Goal: Transaction & Acquisition: Purchase product/service

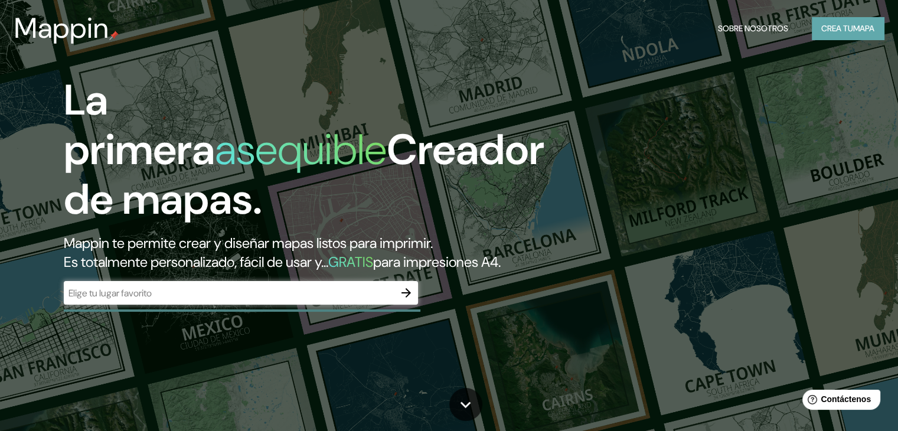
click at [841, 25] on font "Crea tu" at bounding box center [837, 28] width 32 height 11
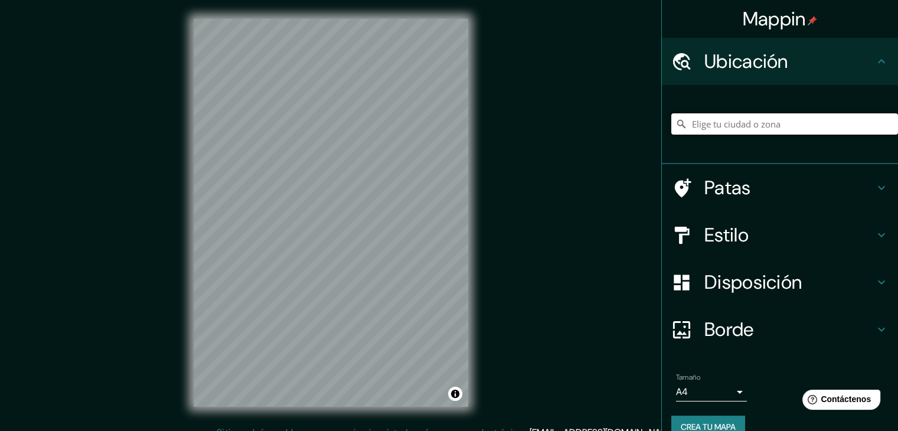
click at [732, 126] on input "Elige tu ciudad o zona" at bounding box center [784, 123] width 227 height 21
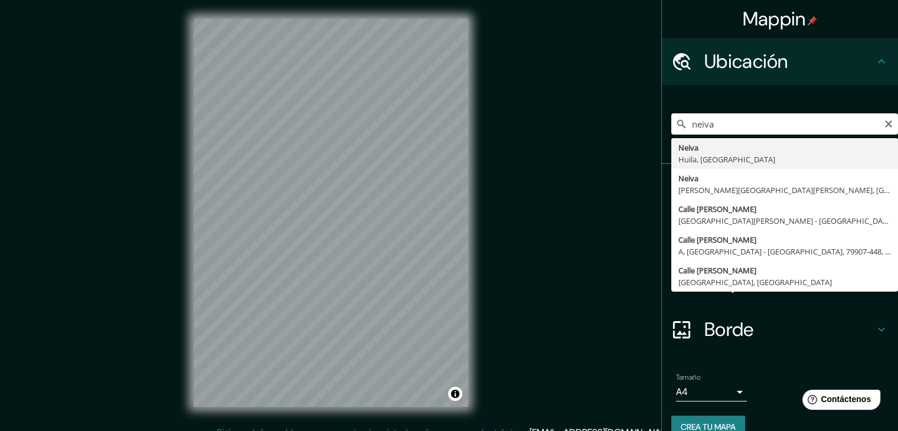
type input "Neiva, [GEOGRAPHIC_DATA], [GEOGRAPHIC_DATA]"
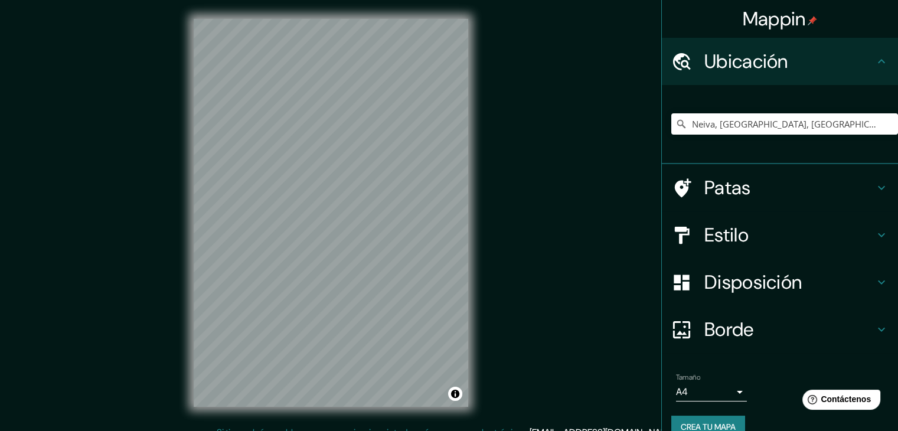
click at [189, 249] on div "© Mapbox © OpenStreetMap Improve this map" at bounding box center [331, 213] width 312 height 426
click at [585, 126] on div "Mappin Ubicación Neiva, [GEOGRAPHIC_DATA], [GEOGRAPHIC_DATA] Patas Estilo Dispo…" at bounding box center [449, 222] width 898 height 445
click at [487, 168] on div "Mappin Ubicación Neiva, [GEOGRAPHIC_DATA], [GEOGRAPHIC_DATA] Patas Estilo Dispo…" at bounding box center [449, 222] width 898 height 445
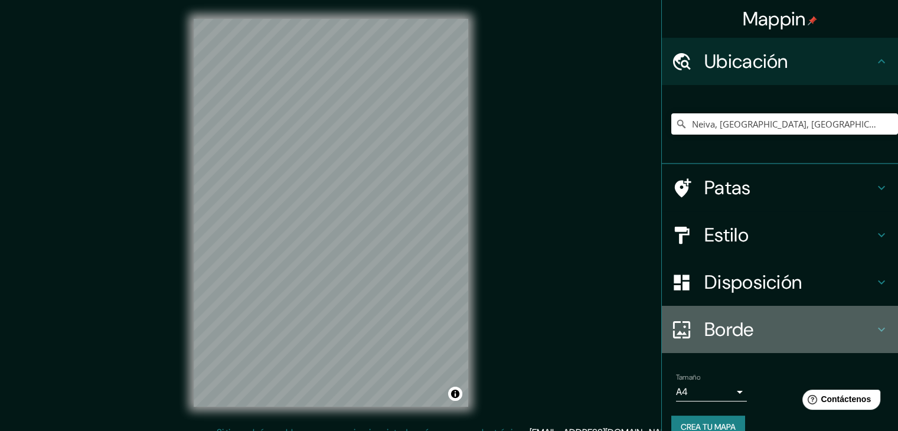
click at [718, 331] on font "Borde" at bounding box center [730, 329] width 50 height 25
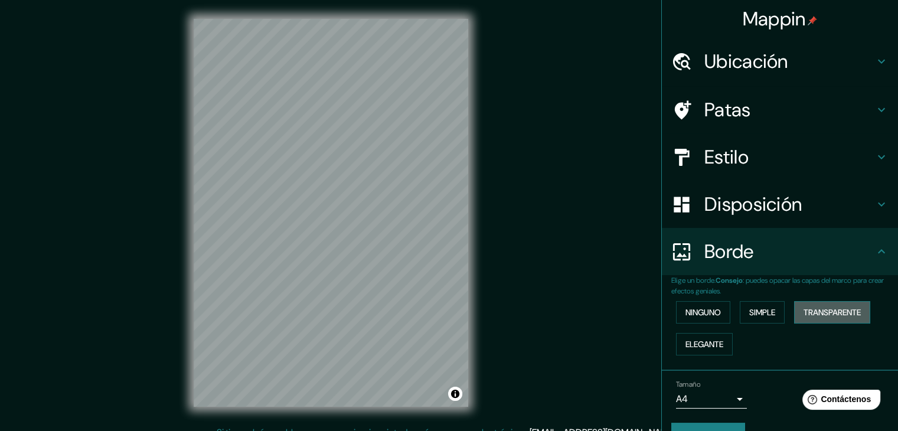
click at [804, 309] on font "Transparente" at bounding box center [832, 312] width 57 height 11
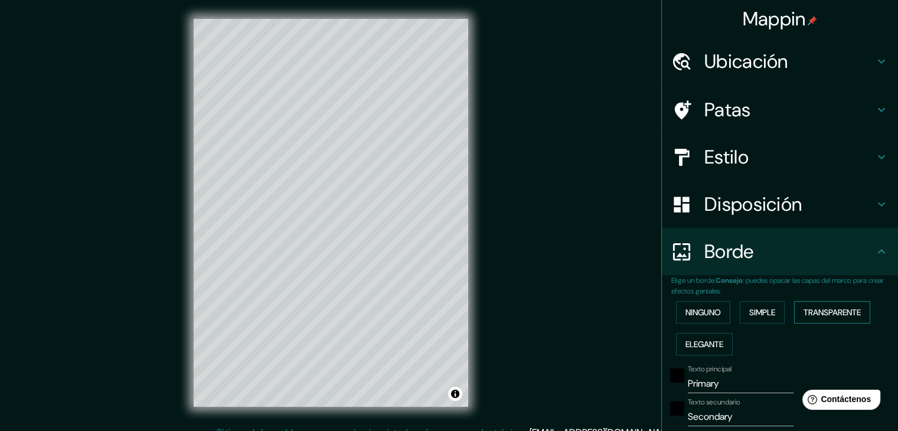
click at [804, 309] on font "Transparente" at bounding box center [832, 312] width 57 height 11
type input "223"
type input "37"
click at [702, 314] on font "Ninguno" at bounding box center [703, 312] width 35 height 11
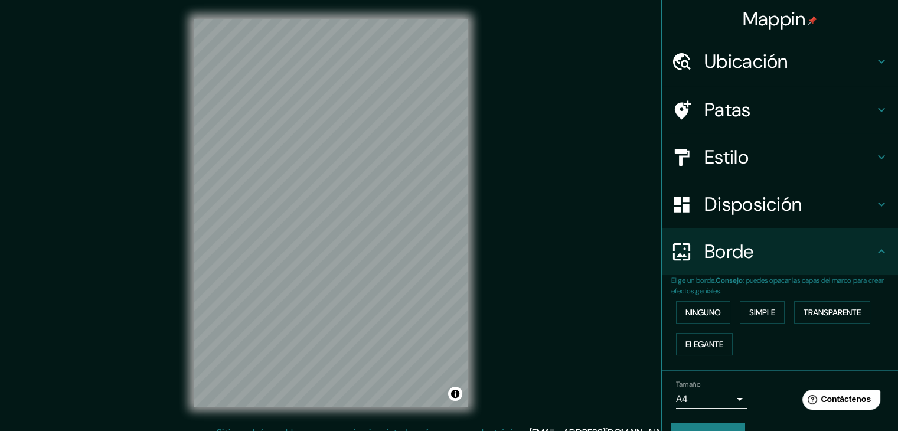
click at [722, 210] on font "Disposición" at bounding box center [753, 204] width 97 height 25
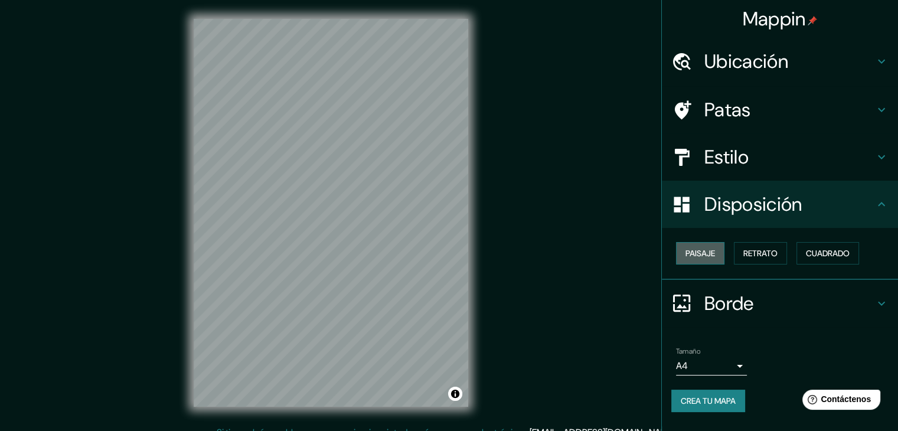
click at [700, 253] on font "Paisaje" at bounding box center [701, 253] width 30 height 11
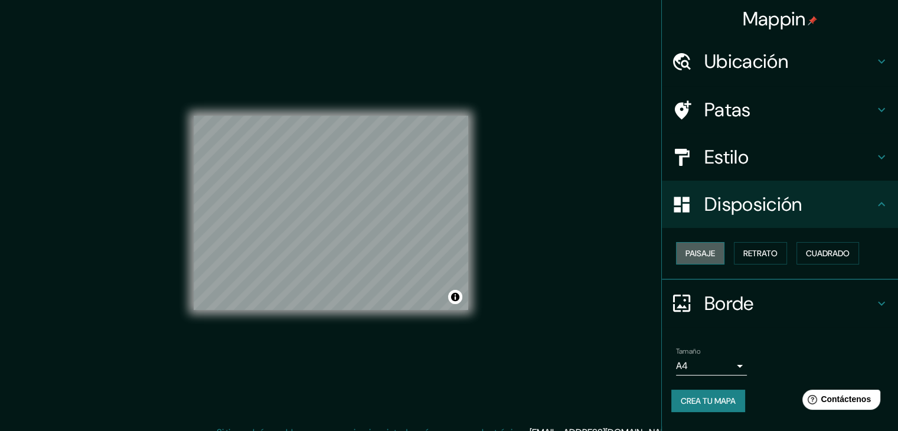
click at [700, 253] on font "Paisaje" at bounding box center [701, 253] width 30 height 11
click at [758, 256] on font "Retrato" at bounding box center [761, 253] width 34 height 11
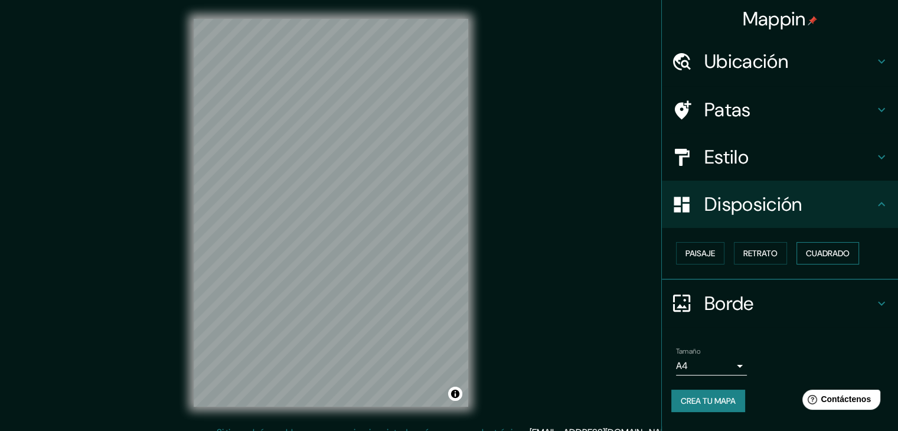
click at [804, 252] on button "Cuadrado" at bounding box center [828, 253] width 63 height 22
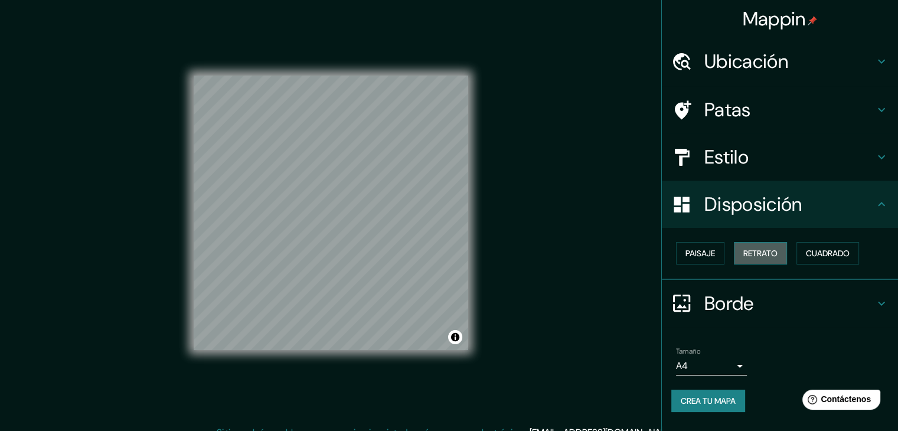
click at [758, 248] on font "Retrato" at bounding box center [761, 253] width 34 height 11
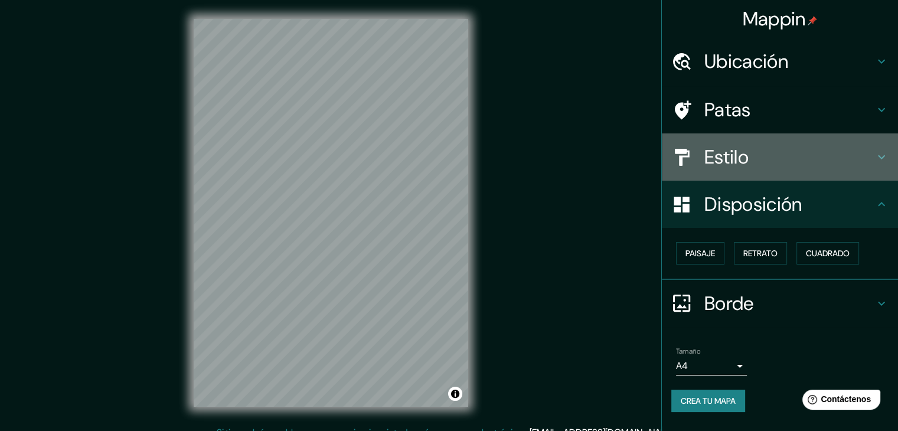
click at [716, 168] on font "Estilo" at bounding box center [727, 157] width 44 height 25
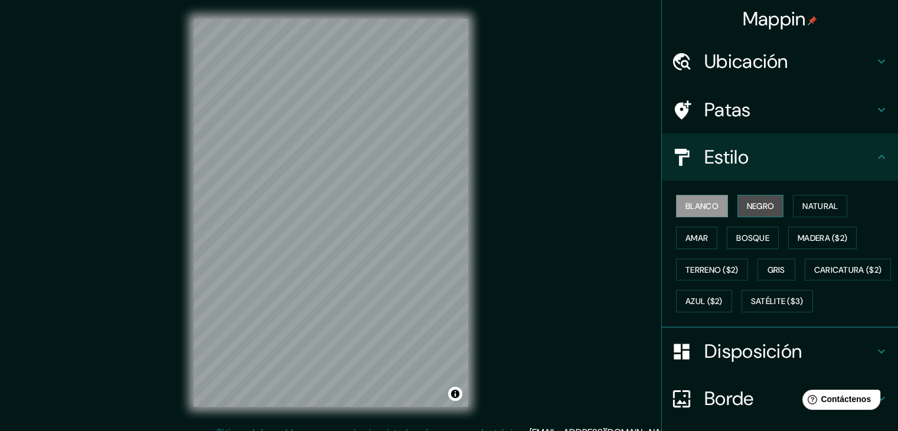
click at [747, 204] on font "Negro" at bounding box center [761, 206] width 28 height 11
click at [702, 201] on font "Blanco" at bounding box center [702, 206] width 33 height 11
click at [814, 210] on font "Natural" at bounding box center [820, 206] width 35 height 11
click at [709, 204] on font "Blanco" at bounding box center [702, 206] width 33 height 11
click at [803, 237] on font "Madera ($2)" at bounding box center [823, 238] width 50 height 11
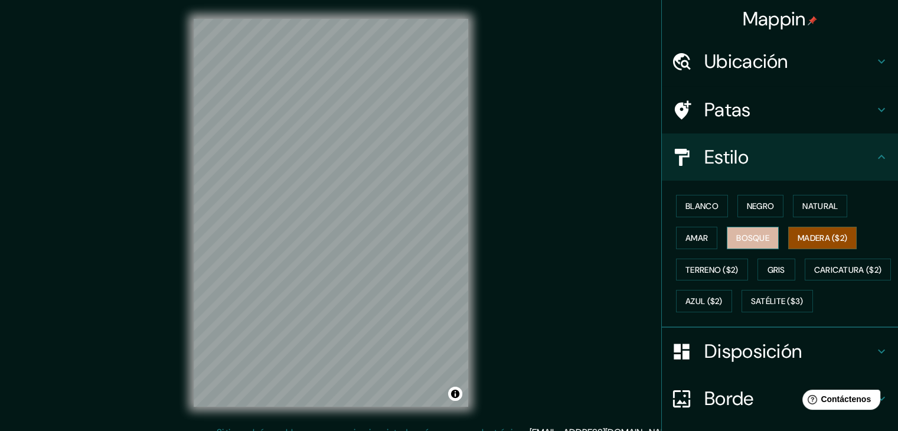
click at [750, 233] on font "Bosque" at bounding box center [752, 238] width 33 height 11
click at [692, 239] on font "Amar" at bounding box center [697, 238] width 22 height 11
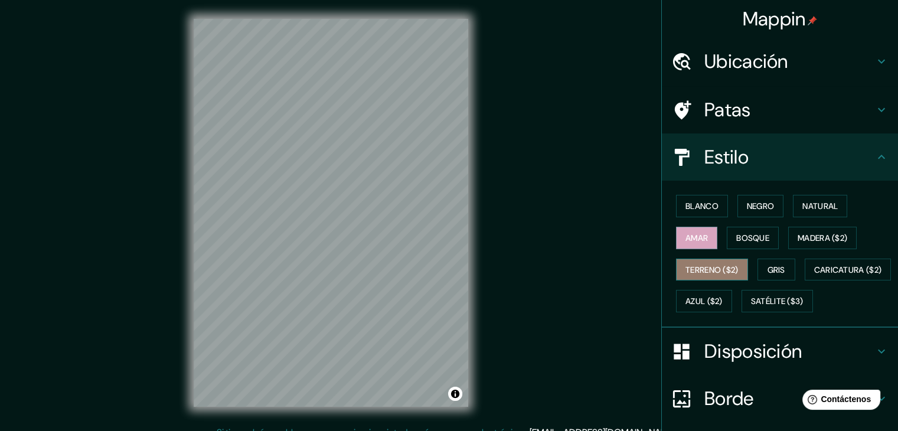
click at [702, 268] on font "Terreno ($2)" at bounding box center [712, 270] width 53 height 11
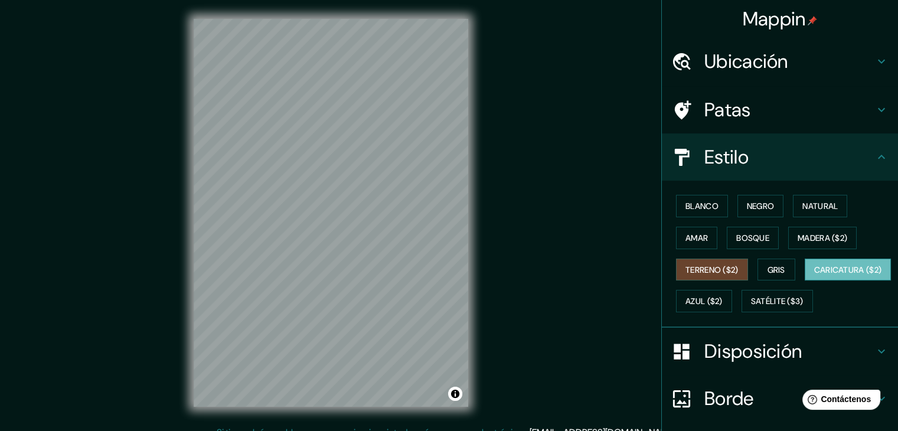
click at [814, 275] on font "Caricatura ($2)" at bounding box center [848, 270] width 68 height 11
click at [686, 270] on font "Terreno ($2)" at bounding box center [712, 270] width 53 height 11
click at [687, 233] on font "Amar" at bounding box center [697, 238] width 22 height 11
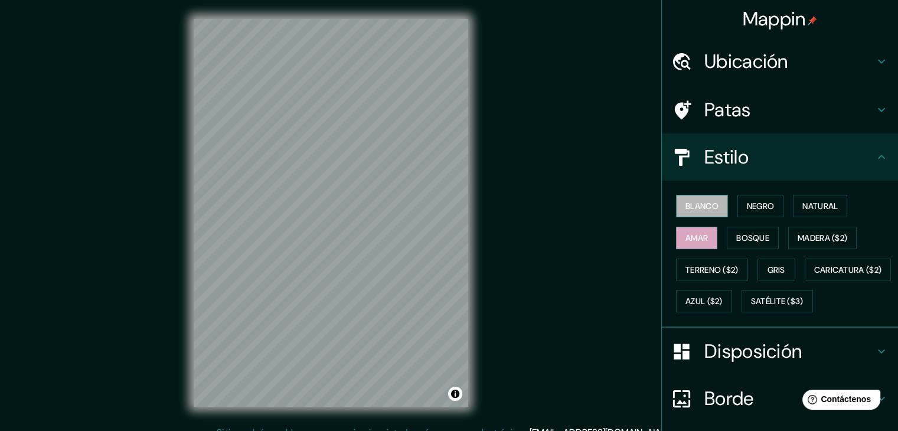
click at [690, 208] on font "Blanco" at bounding box center [702, 206] width 33 height 11
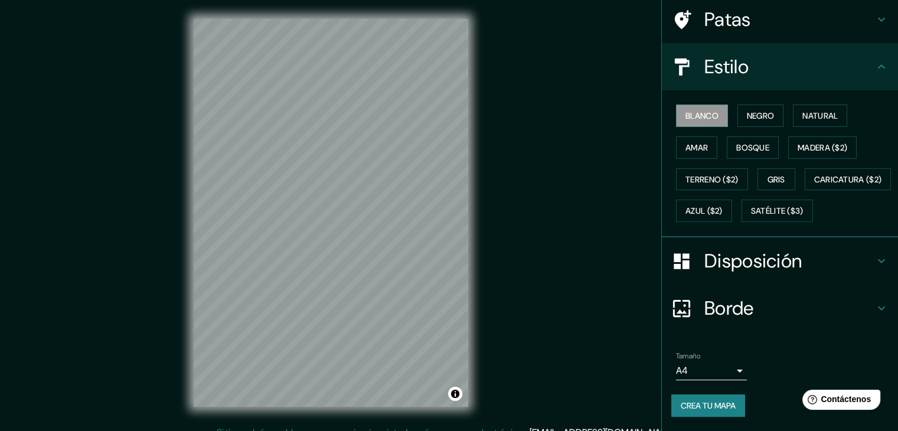
scroll to position [93, 0]
click at [758, 148] on font "Bosque" at bounding box center [752, 147] width 33 height 11
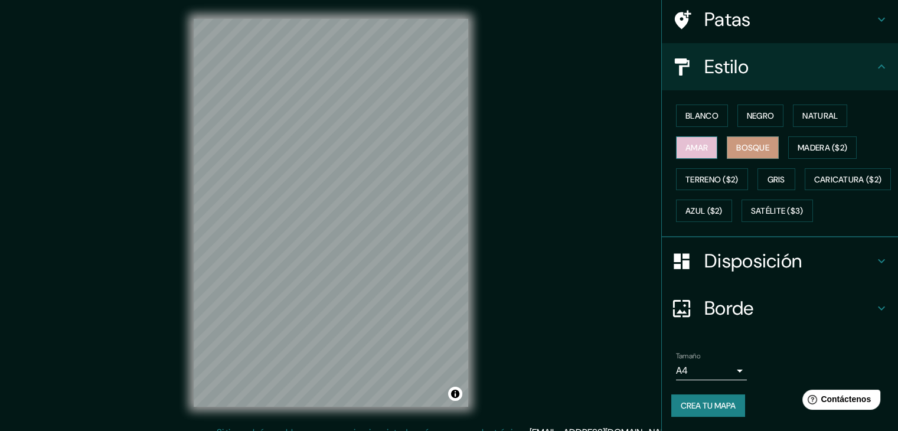
click at [704, 142] on button "Amar" at bounding box center [696, 147] width 41 height 22
